Goal: Navigation & Orientation: Find specific page/section

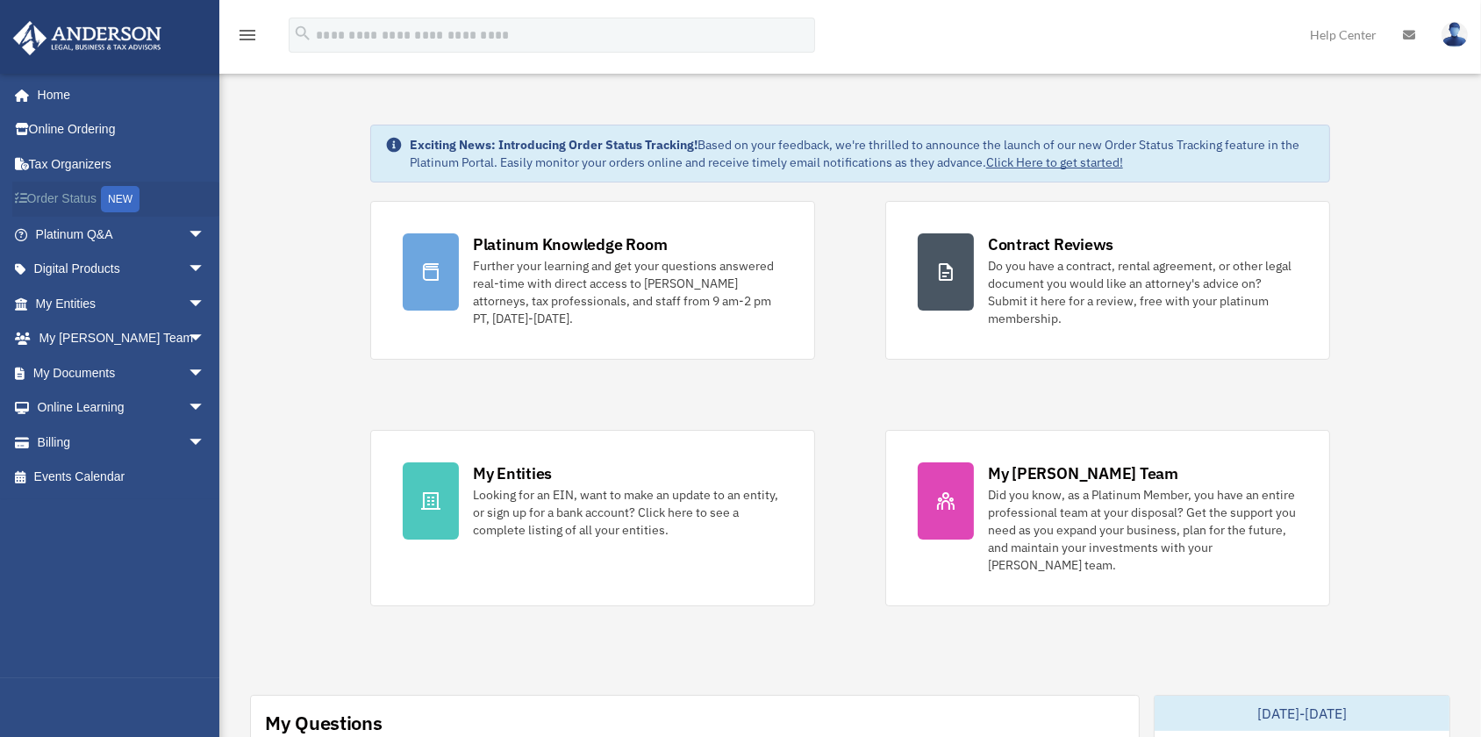
click at [80, 202] on link "Order Status NEW" at bounding box center [121, 200] width 219 height 36
click at [104, 272] on link "Digital Products arrow_drop_down" at bounding box center [121, 269] width 219 height 35
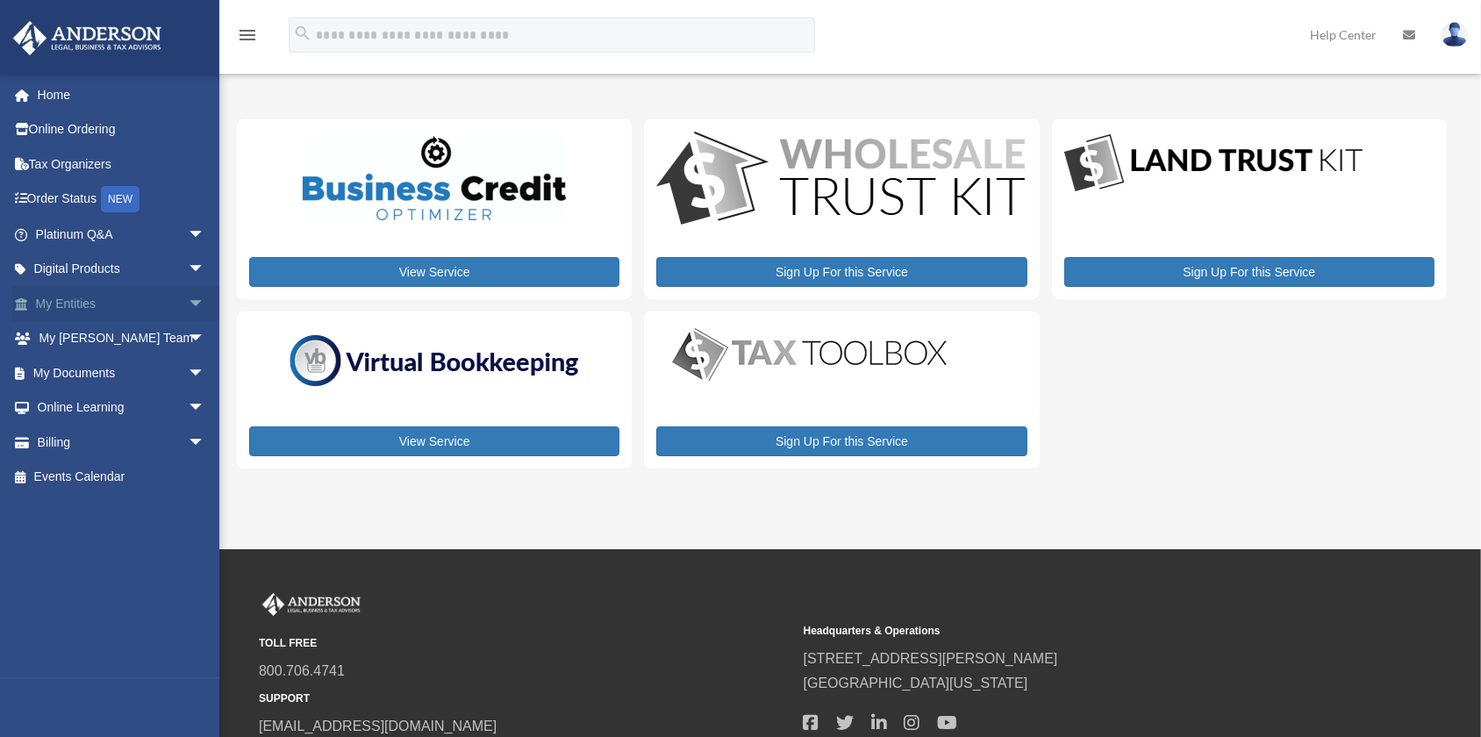
click at [95, 298] on link "My Entities arrow_drop_down" at bounding box center [121, 303] width 219 height 35
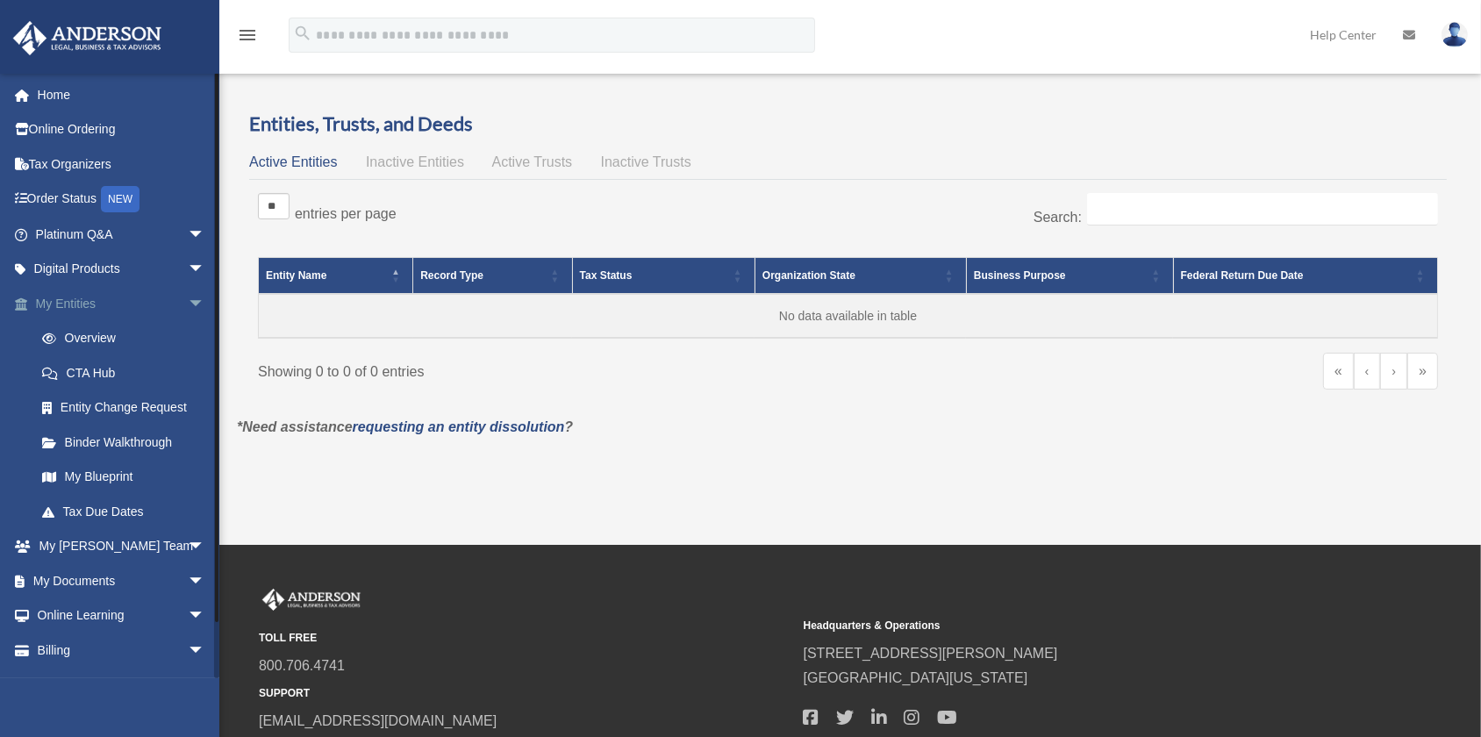
click at [49, 300] on link "My Entities arrow_drop_down" at bounding box center [121, 303] width 219 height 35
click at [127, 564] on link "My [PERSON_NAME] Team arrow_drop_down" at bounding box center [121, 546] width 219 height 35
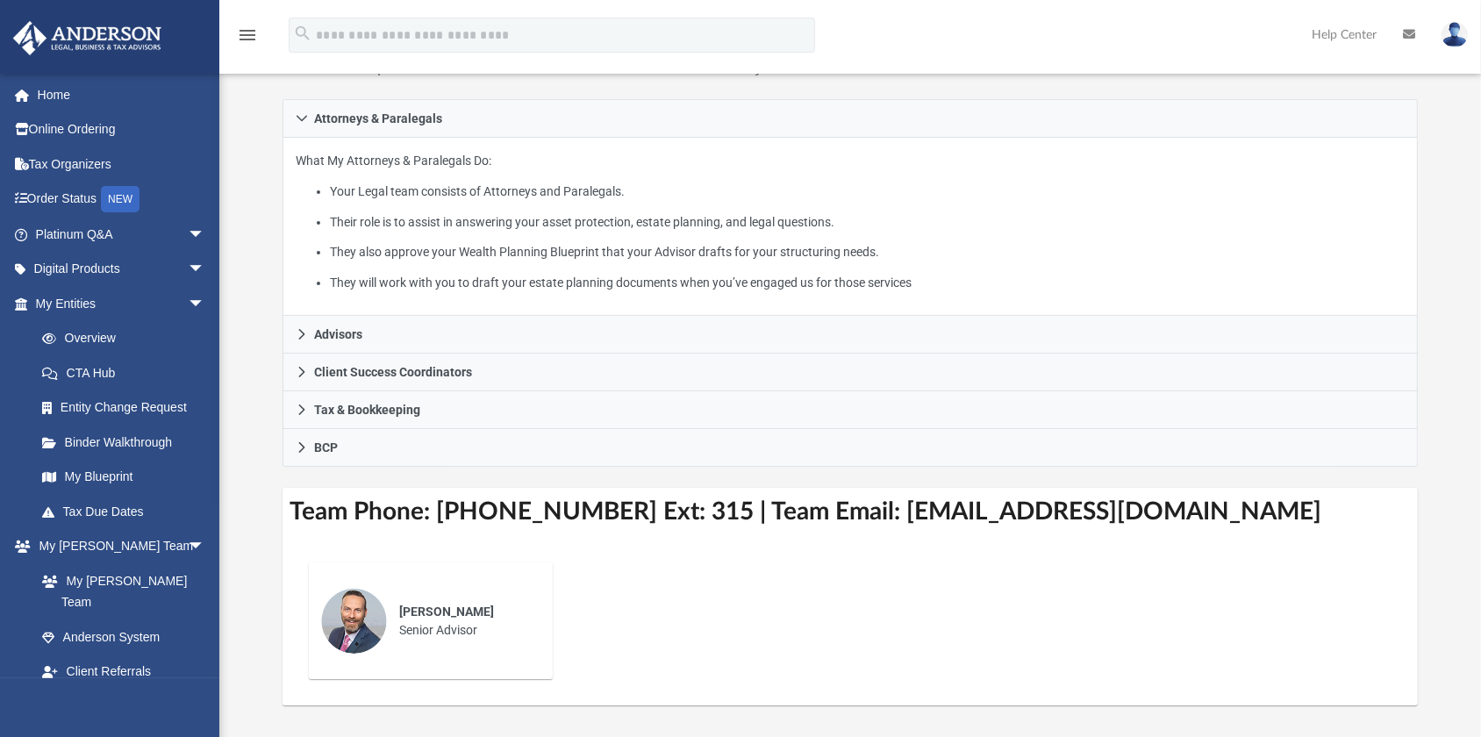
scroll to position [319, 0]
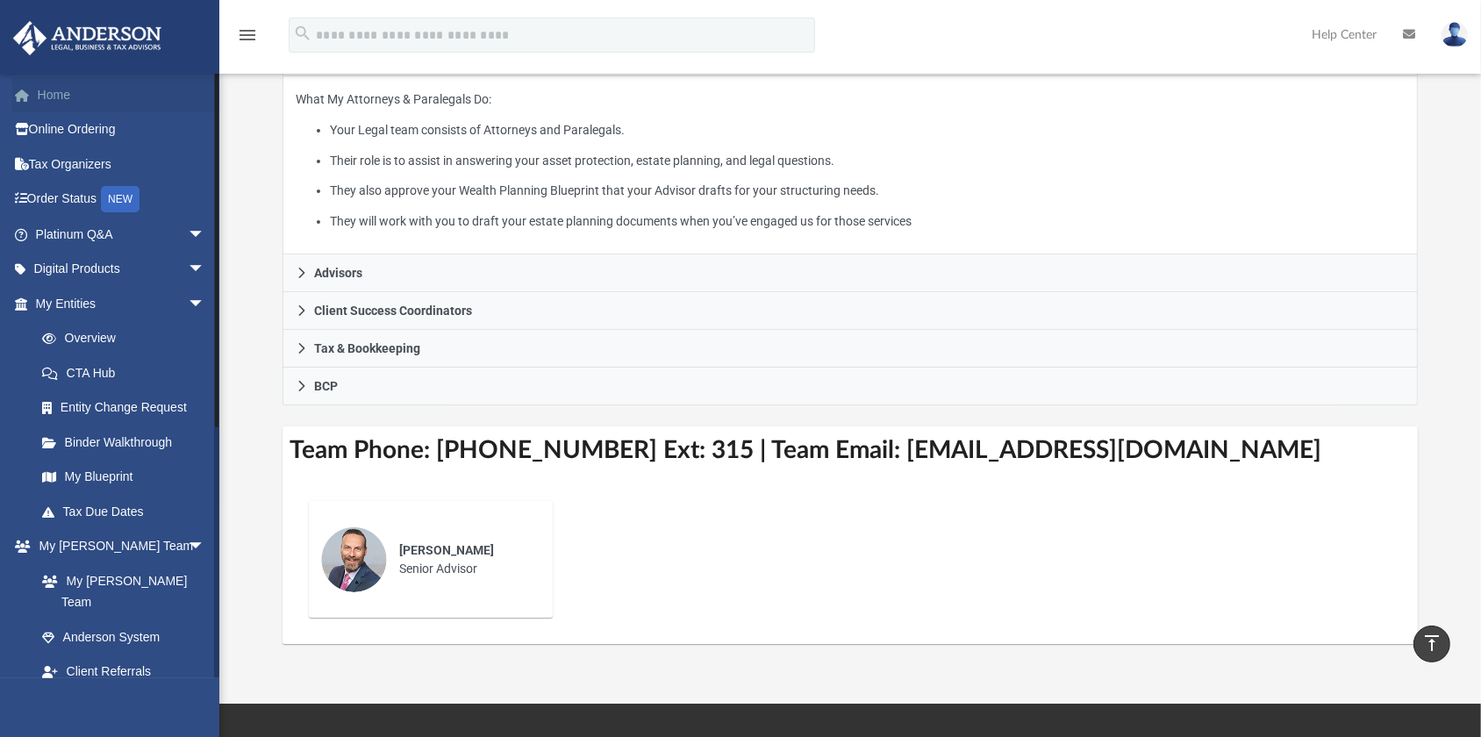
click at [53, 85] on link "Home" at bounding box center [121, 94] width 219 height 35
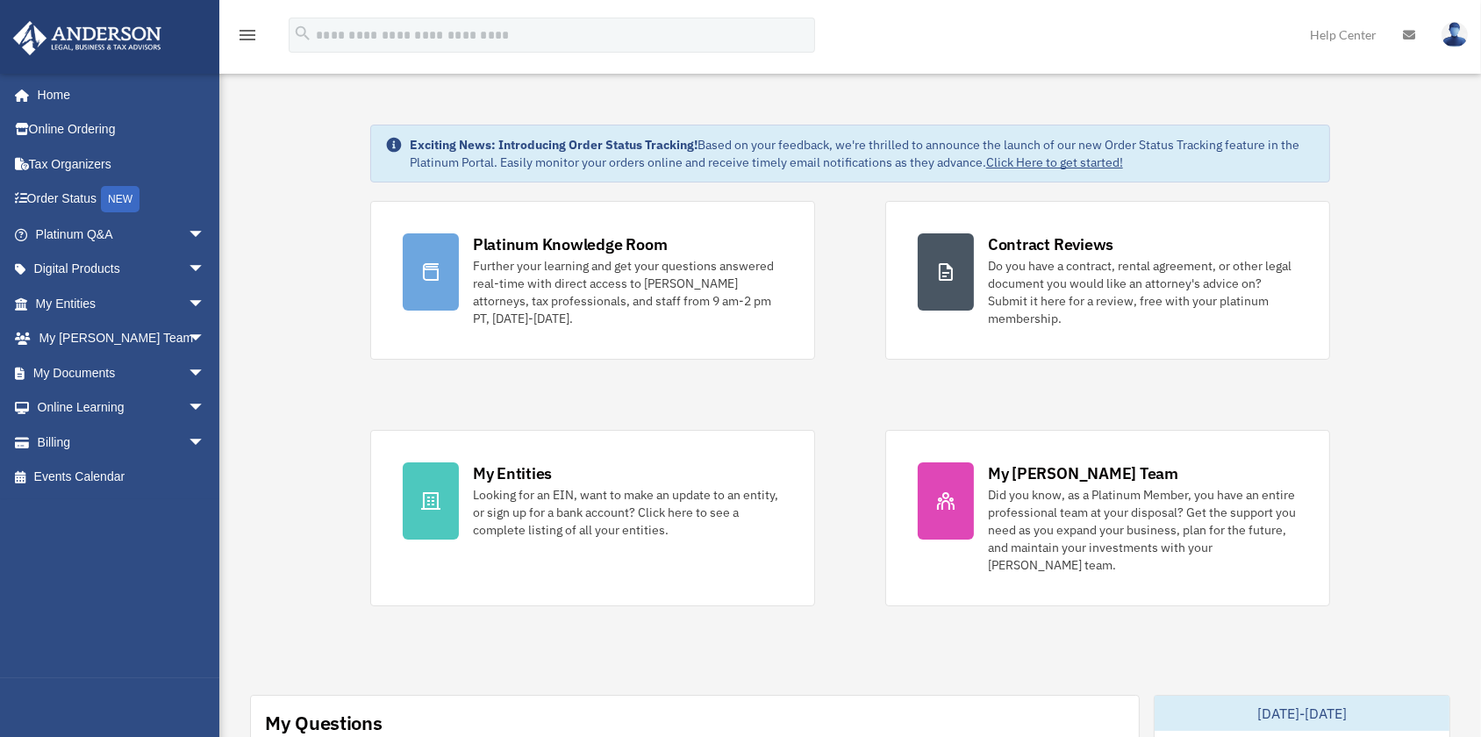
click at [1453, 30] on img at bounding box center [1455, 34] width 26 height 25
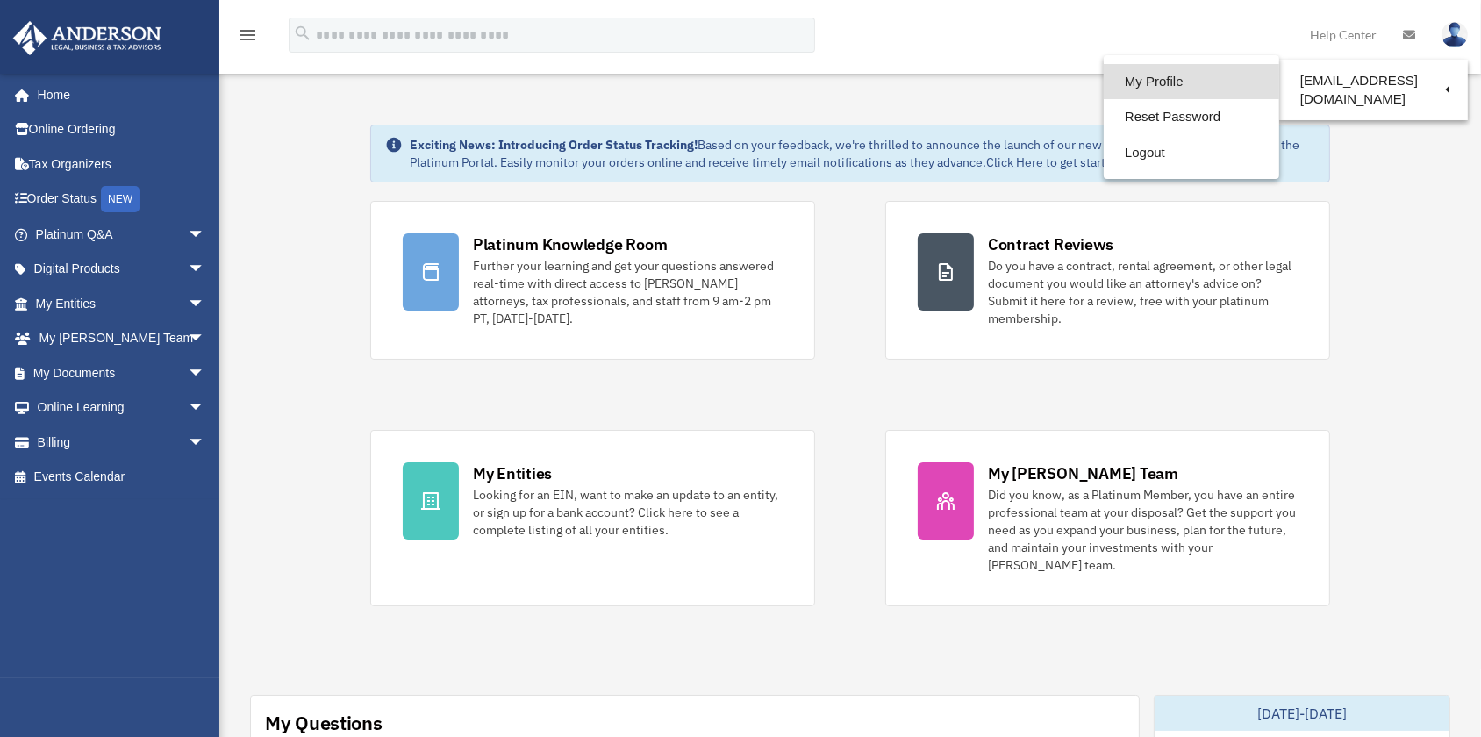
click at [1165, 81] on link "My Profile" at bounding box center [1192, 82] width 176 height 36
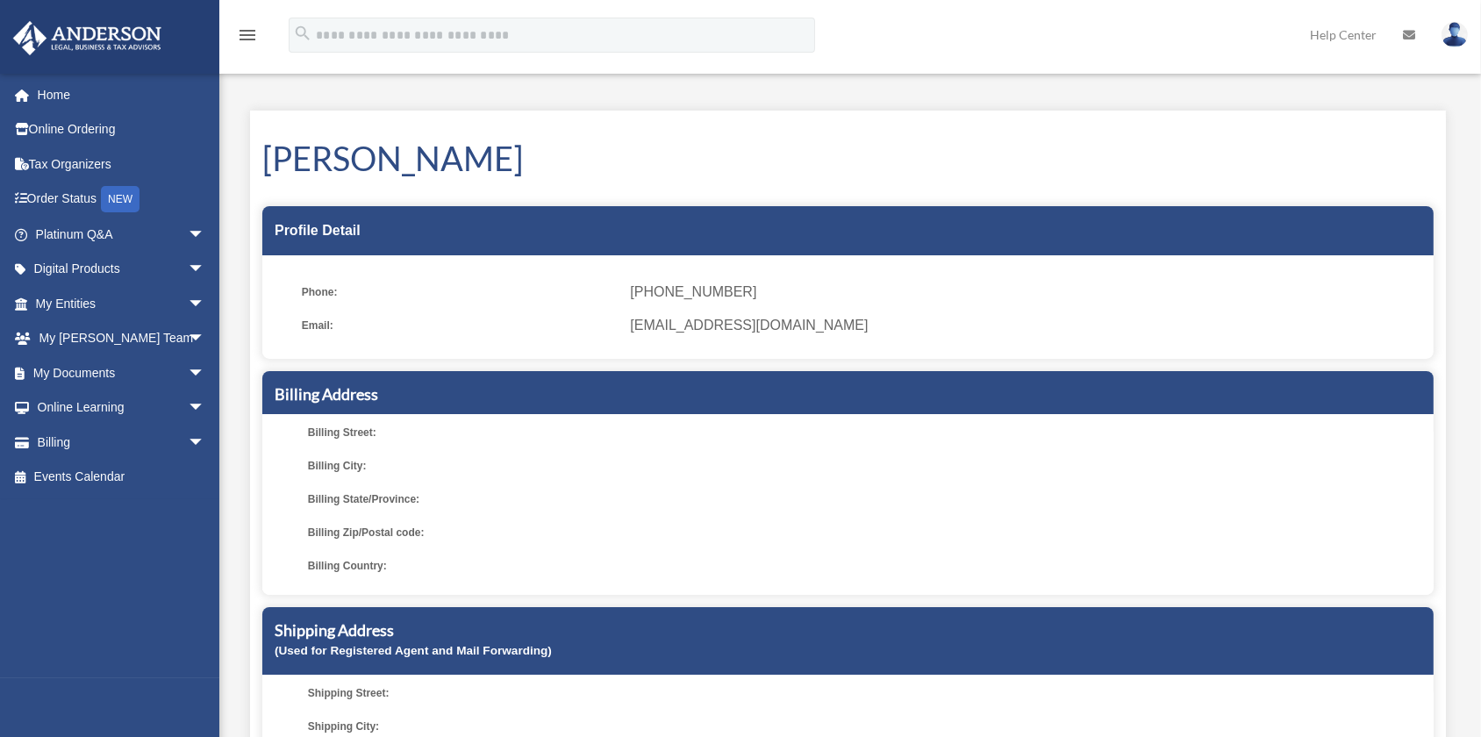
click at [244, 28] on icon "menu" at bounding box center [247, 35] width 21 height 21
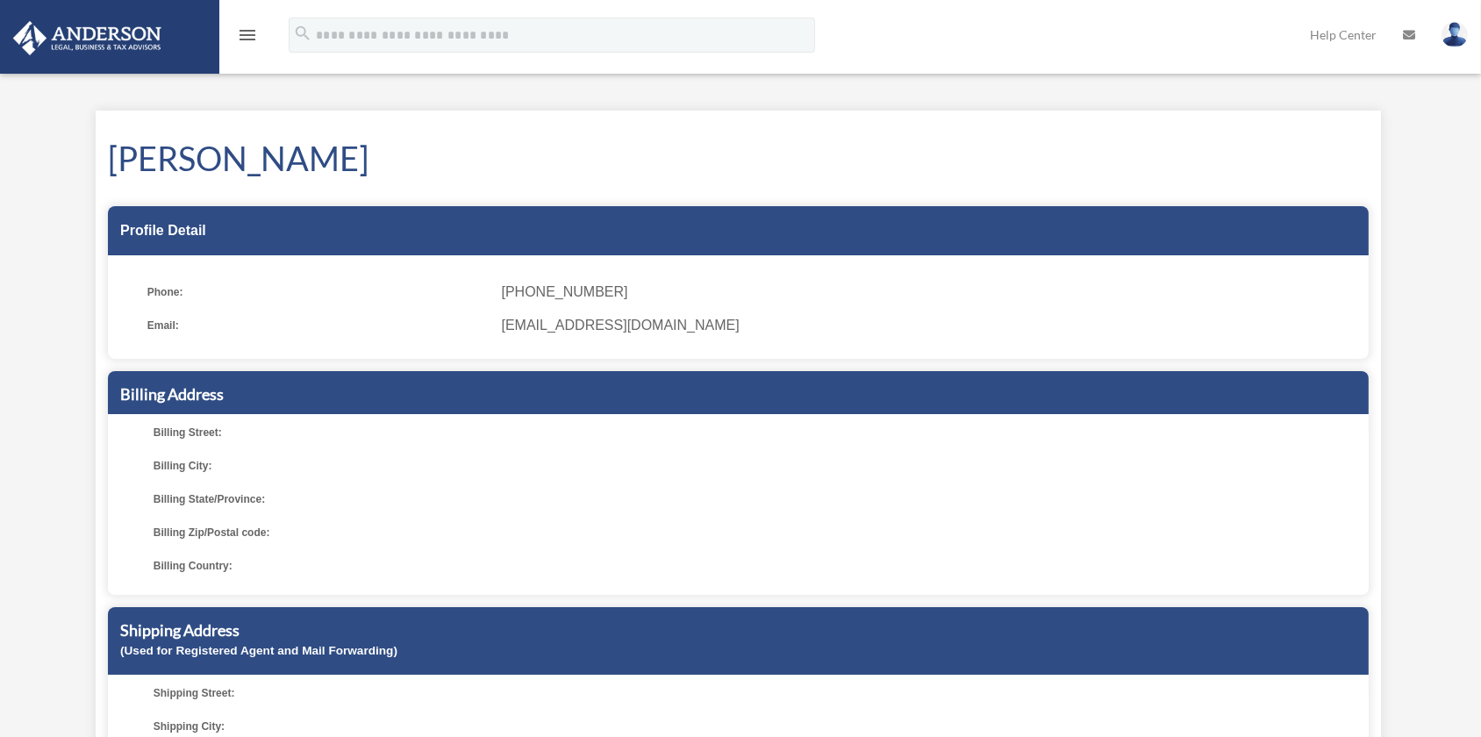
click at [244, 28] on icon "menu" at bounding box center [247, 35] width 21 height 21
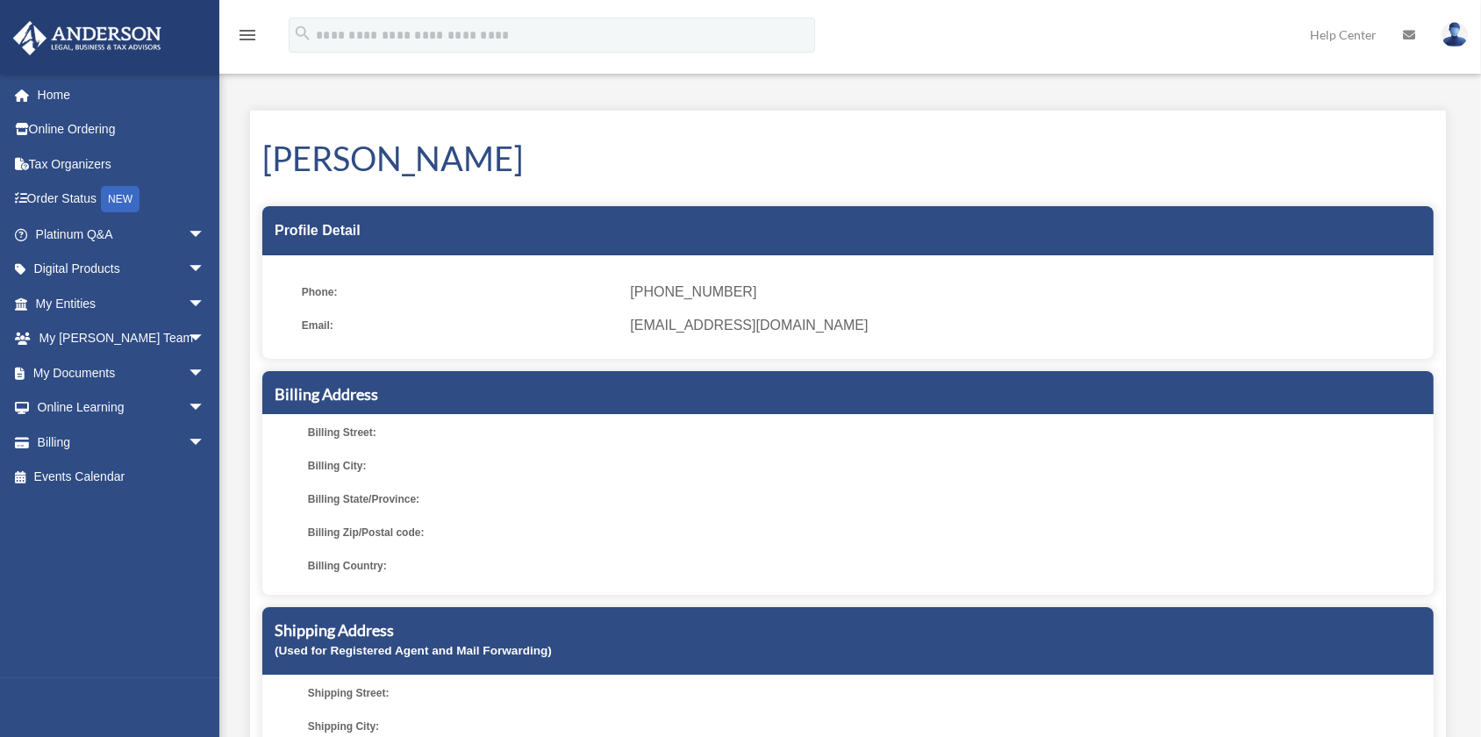
click at [1457, 44] on img at bounding box center [1455, 34] width 26 height 25
click at [1014, 180] on h1 "Rachel Taber" at bounding box center [848, 158] width 1172 height 47
click at [65, 89] on link "Home" at bounding box center [121, 94] width 219 height 35
